Goal: Task Accomplishment & Management: Manage account settings

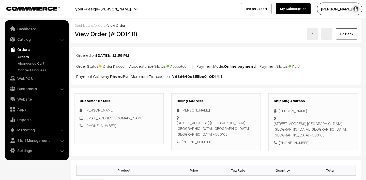
scroll to position [117, 0]
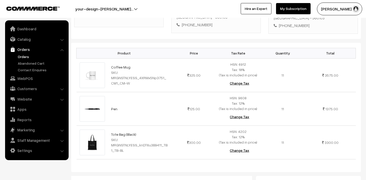
click at [26, 56] on link "Orders" at bounding box center [42, 56] width 50 height 5
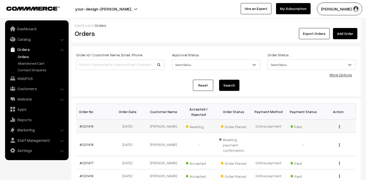
click at [194, 126] on span "Awaiting" at bounding box center [198, 125] width 25 height 7
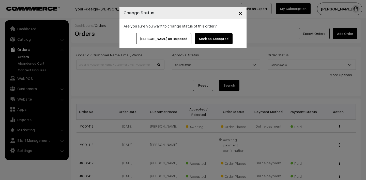
click at [208, 37] on button "Mark as Accepted" at bounding box center [214, 38] width 38 height 11
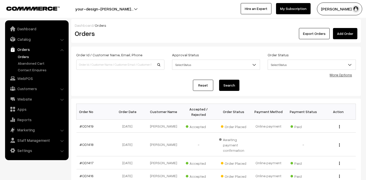
click at [25, 57] on link "Orders" at bounding box center [42, 56] width 50 height 5
click at [337, 6] on button "Lokesh N.P" at bounding box center [339, 9] width 45 height 13
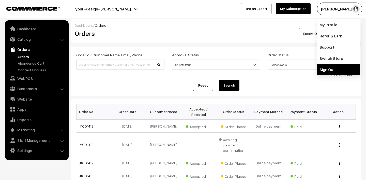
click at [326, 71] on link "Sign Out" at bounding box center [338, 69] width 43 height 11
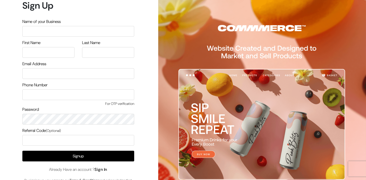
click at [103, 168] on link "Sign In" at bounding box center [100, 168] width 13 height 5
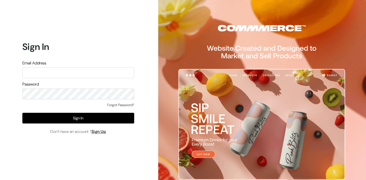
click at [81, 75] on input "text" at bounding box center [78, 72] width 112 height 11
click at [56, 69] on input "text" at bounding box center [78, 72] width 112 height 11
type input "mk@yourdesignstore.in"
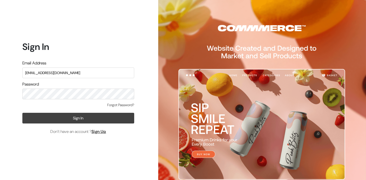
click at [88, 117] on button "Sign In" at bounding box center [78, 118] width 112 height 11
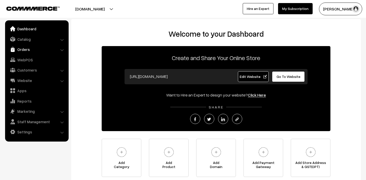
click at [32, 47] on link "Orders" at bounding box center [36, 49] width 60 height 9
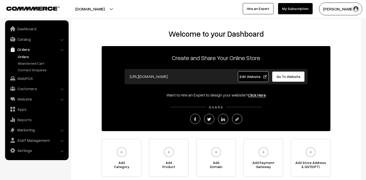
click at [25, 57] on link "Orders" at bounding box center [42, 56] width 50 height 5
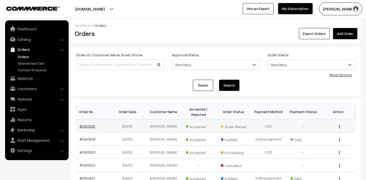
click at [81, 124] on link "#OD0525" at bounding box center [88, 126] width 16 height 4
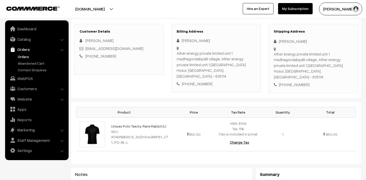
scroll to position [21, 0]
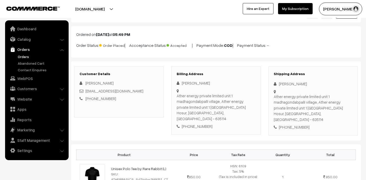
click at [27, 57] on link "Orders" at bounding box center [42, 56] width 50 height 5
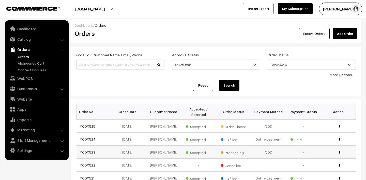
click at [84, 152] on link "#OD0523" at bounding box center [88, 152] width 16 height 4
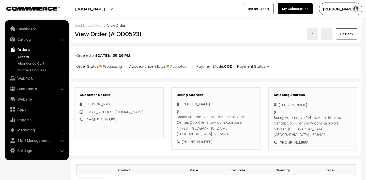
scroll to position [72, 0]
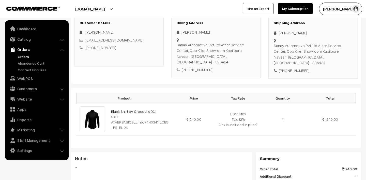
click at [26, 55] on link "Orders" at bounding box center [42, 56] width 50 height 5
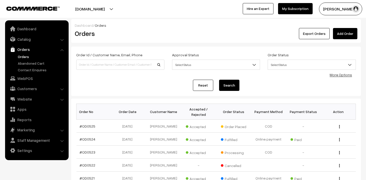
click at [23, 55] on link "Orders" at bounding box center [42, 56] width 50 height 5
click at [341, 9] on button "Madhu K" at bounding box center [340, 9] width 43 height 13
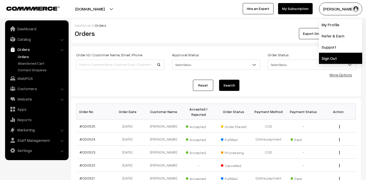
click at [342, 60] on link "Sign Out" at bounding box center [340, 58] width 43 height 11
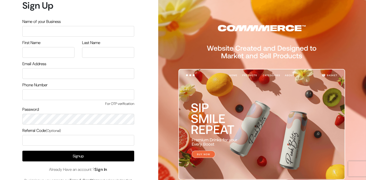
click at [107, 170] on link "Sign In" at bounding box center [100, 168] width 13 height 5
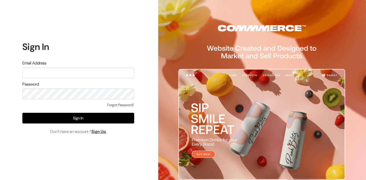
click at [91, 72] on input "text" at bounding box center [78, 72] width 112 height 11
type input "lokesh@yourdesignstore.in"
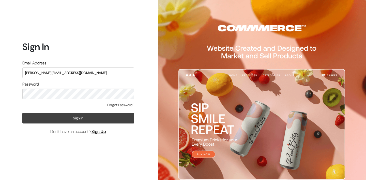
click at [81, 118] on button "Sign In" at bounding box center [78, 118] width 112 height 11
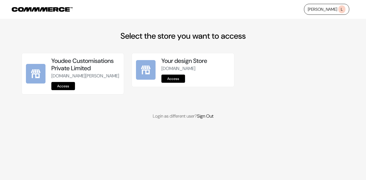
click at [62, 90] on link "Access" at bounding box center [63, 86] width 24 height 8
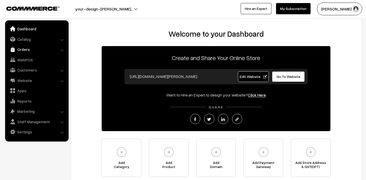
click at [26, 48] on link "Orders" at bounding box center [36, 49] width 60 height 9
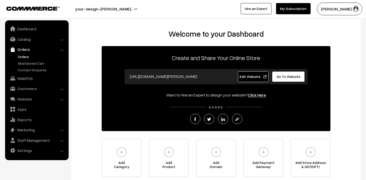
click at [26, 56] on link "Orders" at bounding box center [42, 56] width 50 height 5
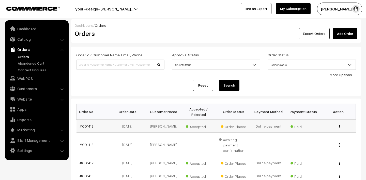
click at [86, 122] on td "#OD1419" at bounding box center [93, 125] width 35 height 13
click at [84, 126] on link "#OD1419" at bounding box center [87, 126] width 14 height 4
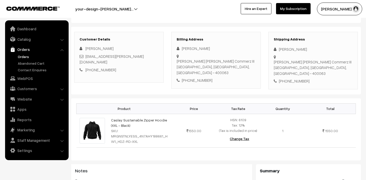
scroll to position [91, 0]
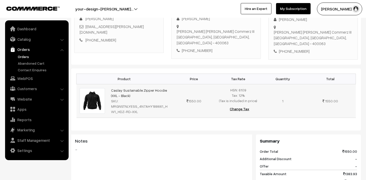
drag, startPoint x: 107, startPoint y: 82, endPoint x: 133, endPoint y: 89, distance: 26.7
click at [133, 89] on tr "Caslay Sustainable Zipper Hoodie (XXL - Black) SKU: MRGNSTNLYESS_4N7AHY188661_H…" at bounding box center [215, 101] width 279 height 34
copy tr "Caslay Sustainable Zipper Hoodie (XXL - Black)"
click at [28, 53] on link "Orders" at bounding box center [36, 49] width 60 height 9
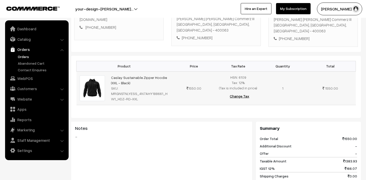
scroll to position [104, 0]
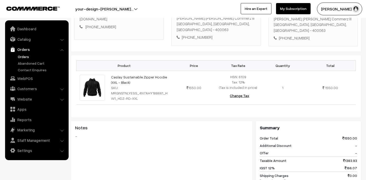
click at [24, 55] on link "Orders" at bounding box center [42, 56] width 50 height 5
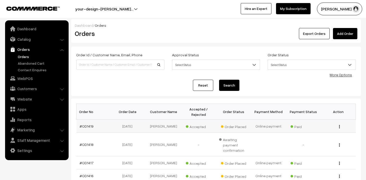
scroll to position [50, 0]
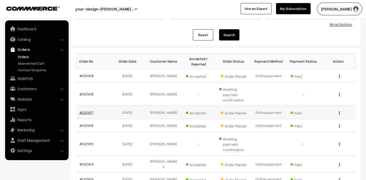
click at [87, 111] on link "#OD1417" at bounding box center [87, 112] width 14 height 4
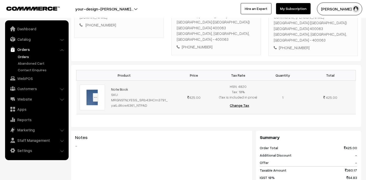
scroll to position [179, 0]
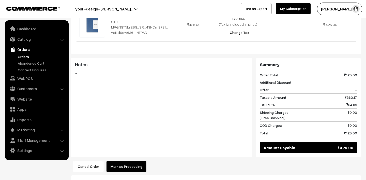
click at [24, 56] on link "Orders" at bounding box center [42, 56] width 50 height 5
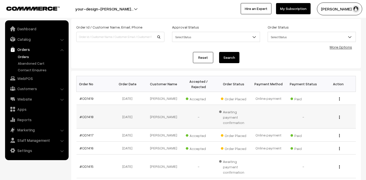
scroll to position [50, 0]
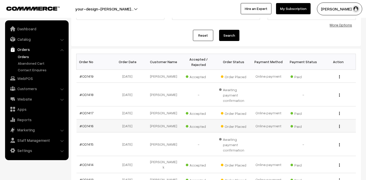
click at [88, 128] on td "#OD1416" at bounding box center [93, 125] width 35 height 13
click at [88, 123] on link "#OD1416" at bounding box center [87, 125] width 14 height 4
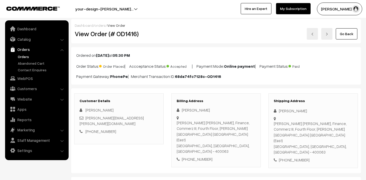
scroll to position [109, 0]
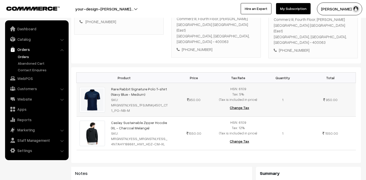
drag, startPoint x: 109, startPoint y: 69, endPoint x: 149, endPoint y: 77, distance: 40.8
click at [149, 83] on td "Rare Rabbit Signature Polo T-shirt (Navy Blue - Medium) SKU: MRGNSTNLYESS_fFSJM…" at bounding box center [140, 100] width 64 height 34
copy link "Rare Rabbit Signature Polo T-shirt (Navy Blue - Medium)"
click at [123, 67] on div "Product Price Tax Rate Quantity Total Rare Rabbit Signature Polo T-shirt (Navy …" at bounding box center [216, 115] width 290 height 96
